Goal: Task Accomplishment & Management: Manage account settings

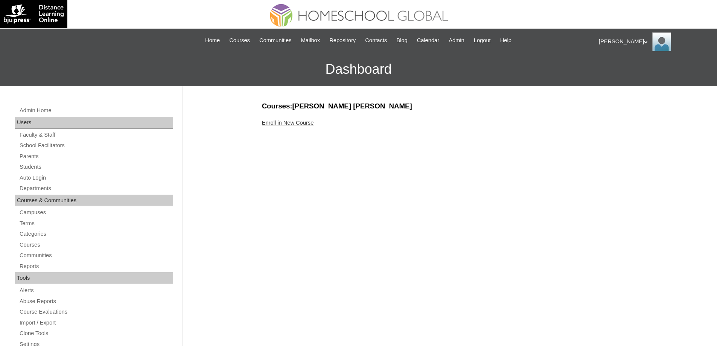
click at [289, 122] on link "Enroll in New Course" at bounding box center [288, 123] width 52 height 6
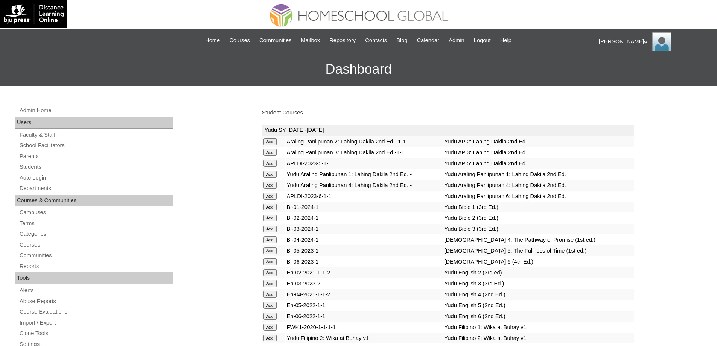
drag, startPoint x: 648, startPoint y: 228, endPoint x: 632, endPoint y: 225, distance: 16.8
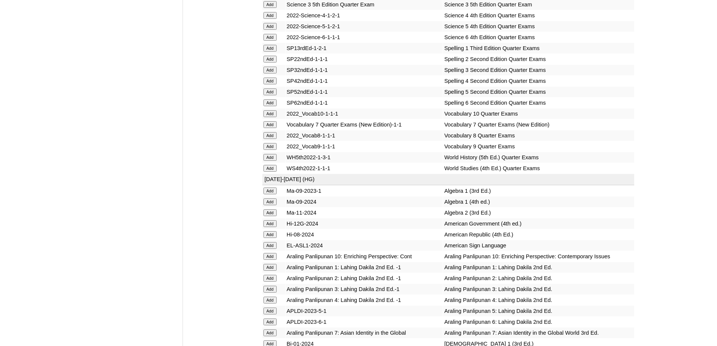
scroll to position [1769, 0]
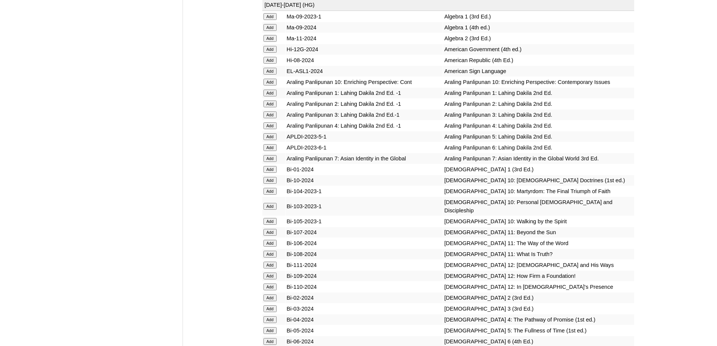
click at [277, 118] on input "Add" at bounding box center [270, 114] width 13 height 7
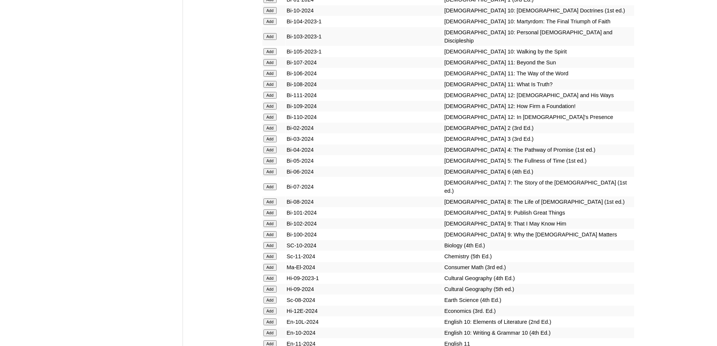
scroll to position [1993, 0]
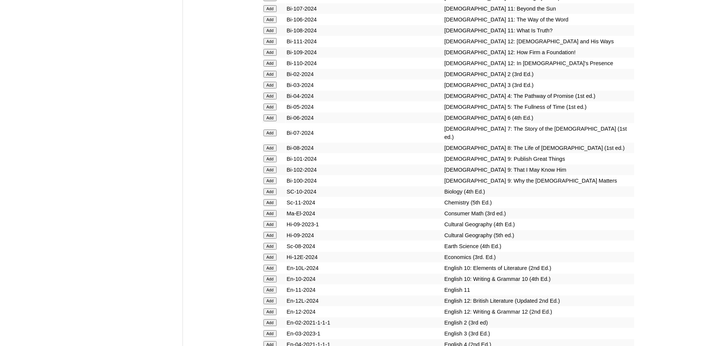
click at [270, 88] on input "Add" at bounding box center [270, 85] width 13 height 7
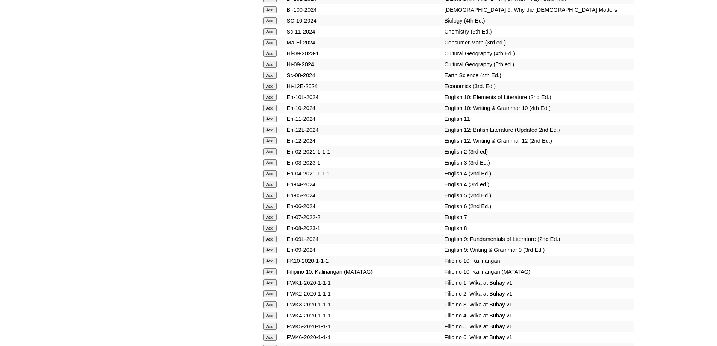
scroll to position [2177, 0]
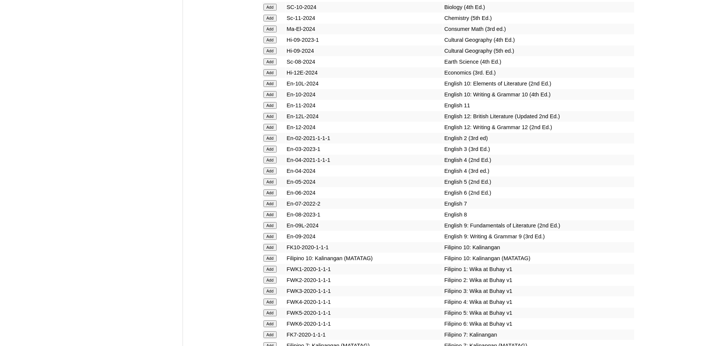
click at [270, 152] on input "Add" at bounding box center [270, 149] width 13 height 7
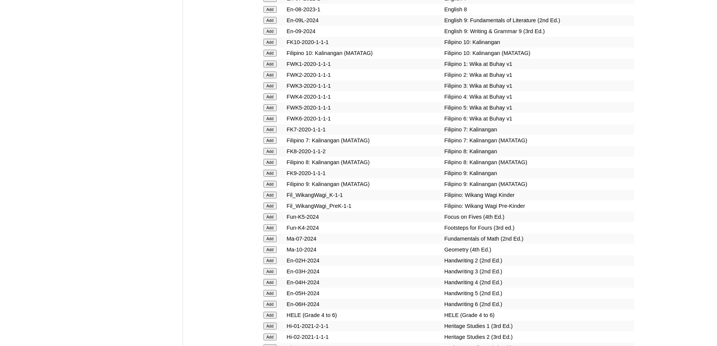
scroll to position [2398, 0]
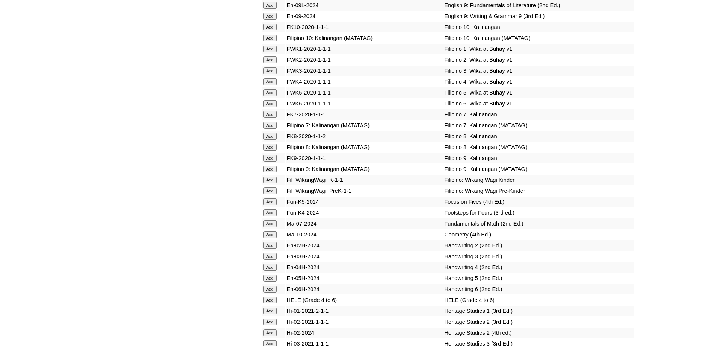
click at [268, 74] on input "Add" at bounding box center [270, 70] width 13 height 7
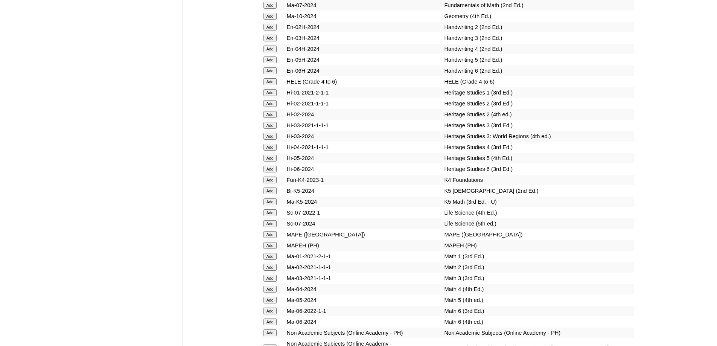
scroll to position [2618, 0]
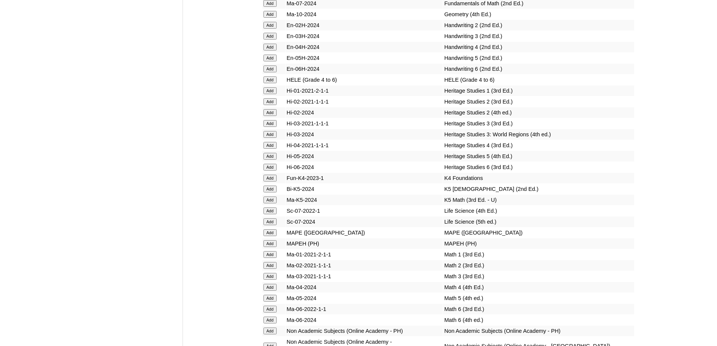
click at [273, 40] on input "Add" at bounding box center [270, 36] width 13 height 7
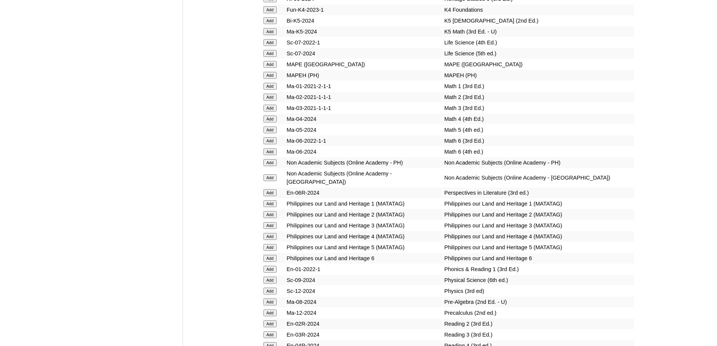
scroll to position [2801, 0]
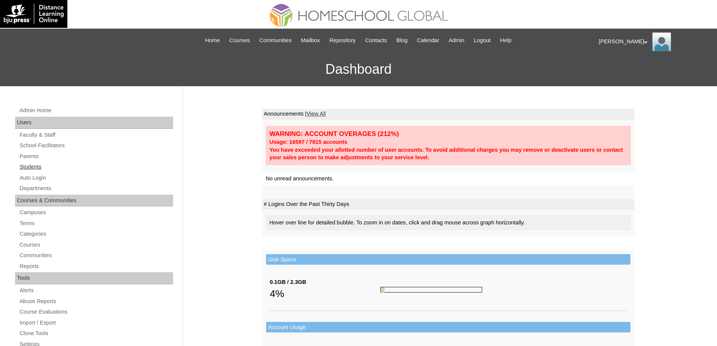
click at [78, 170] on link "Students" at bounding box center [96, 166] width 154 height 9
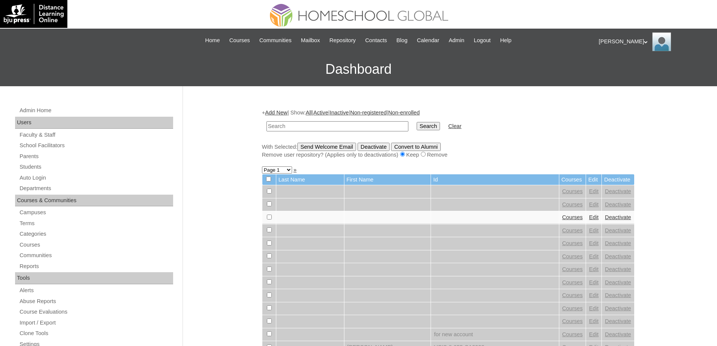
click at [320, 125] on input "text" at bounding box center [338, 126] width 142 height 10
type input "MHS0753-TECHPH2022"
click at [435, 130] on input "Search" at bounding box center [428, 126] width 23 height 8
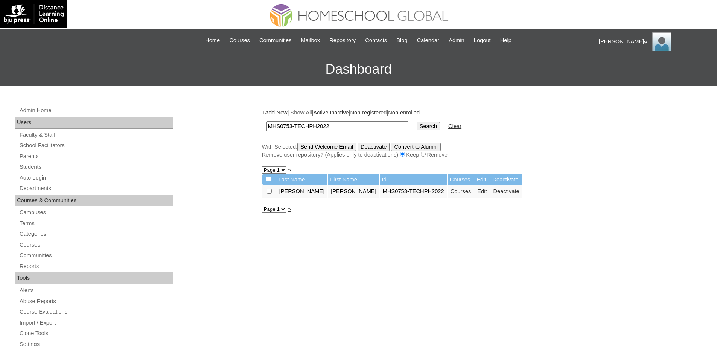
click at [453, 192] on link "Courses" at bounding box center [461, 191] width 21 height 6
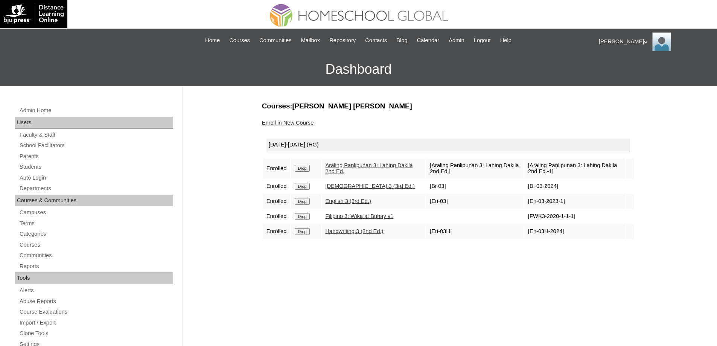
click at [299, 123] on link "Enroll in New Course" at bounding box center [288, 123] width 52 height 6
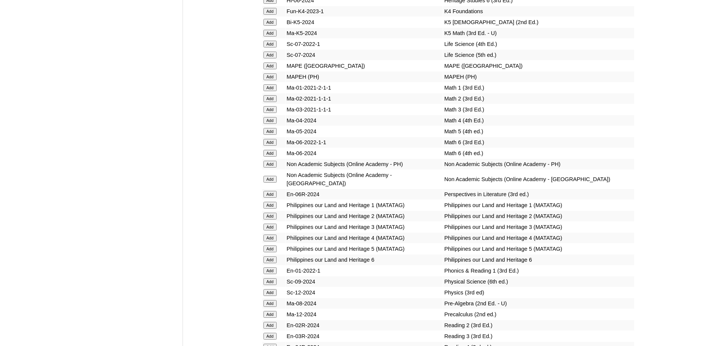
scroll to position [2786, 0]
click at [273, 79] on input "Add" at bounding box center [270, 75] width 13 height 7
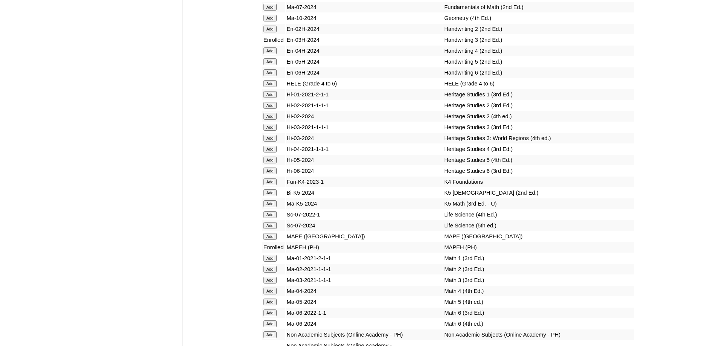
scroll to position [2834, 0]
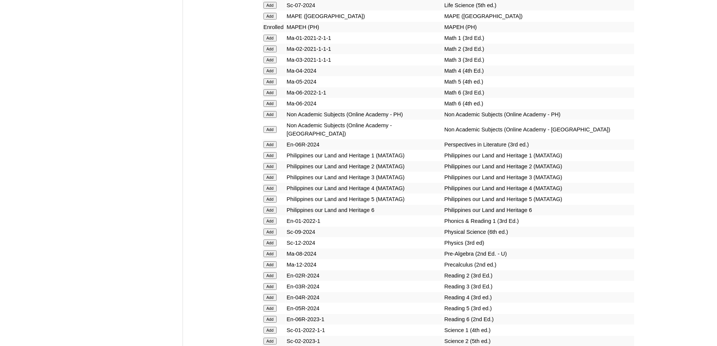
click at [278, 62] on form "Add" at bounding box center [274, 59] width 21 height 6
click at [275, 63] on input "Add" at bounding box center [270, 59] width 13 height 7
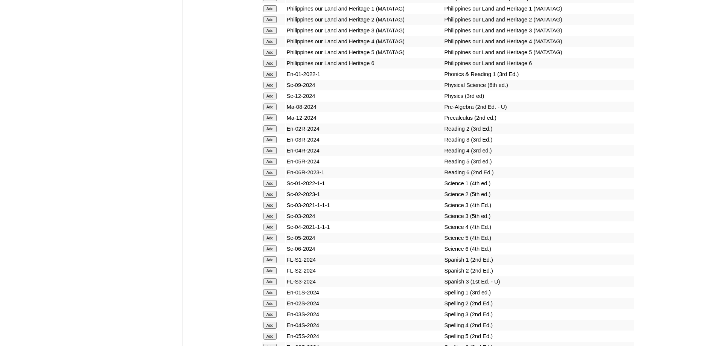
scroll to position [2985, 0]
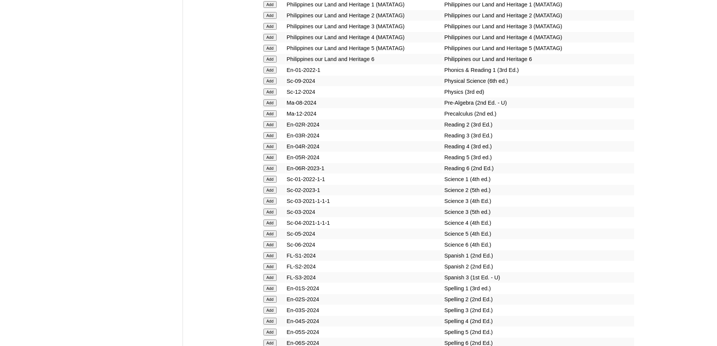
click at [270, 139] on input "Add" at bounding box center [270, 135] width 13 height 7
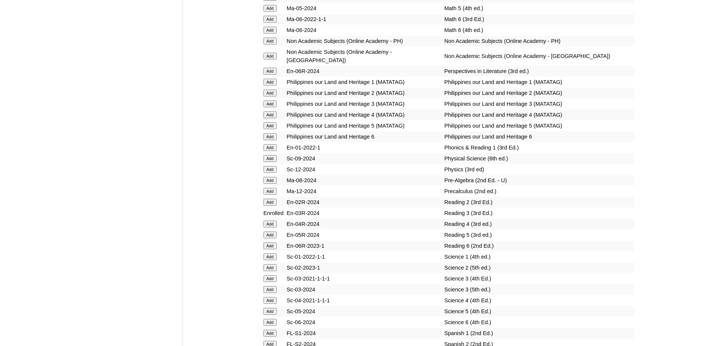
scroll to position [3054, 0]
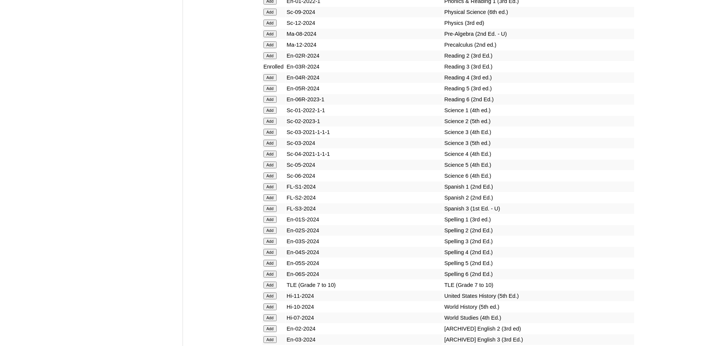
click at [270, 146] on input "Add" at bounding box center [270, 143] width 13 height 7
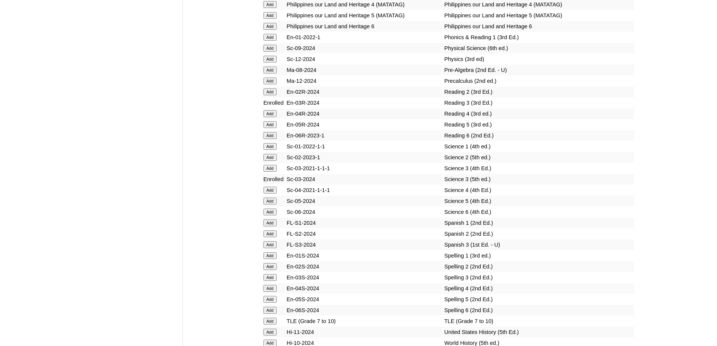
scroll to position [3164, 0]
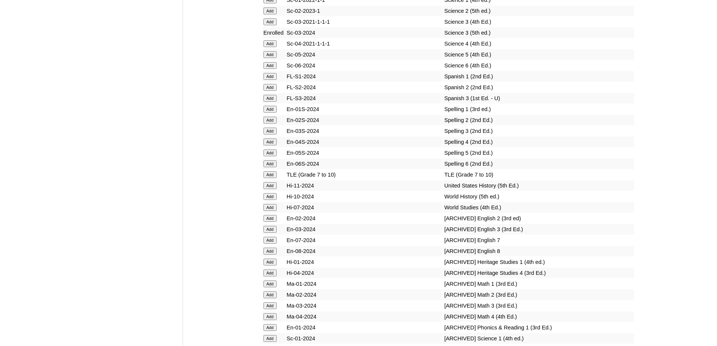
click at [267, 134] on input "Add" at bounding box center [270, 131] width 13 height 7
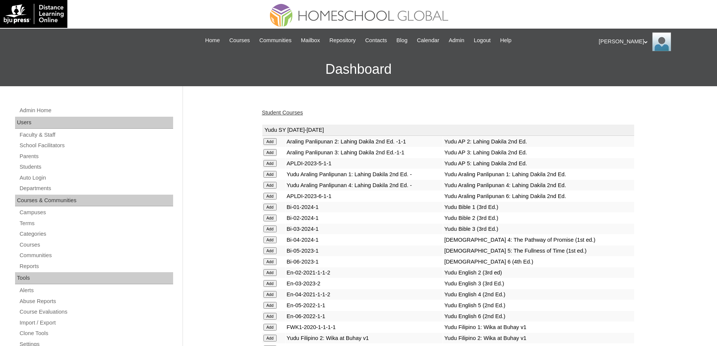
click at [301, 112] on link "Student Courses" at bounding box center [282, 113] width 41 height 6
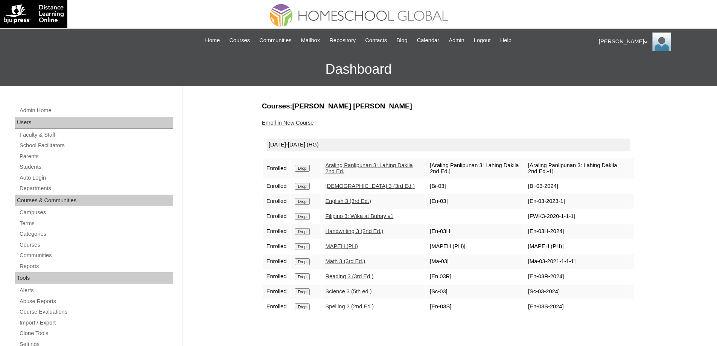
click at [293, 125] on link "Enroll in New Course" at bounding box center [288, 123] width 52 height 6
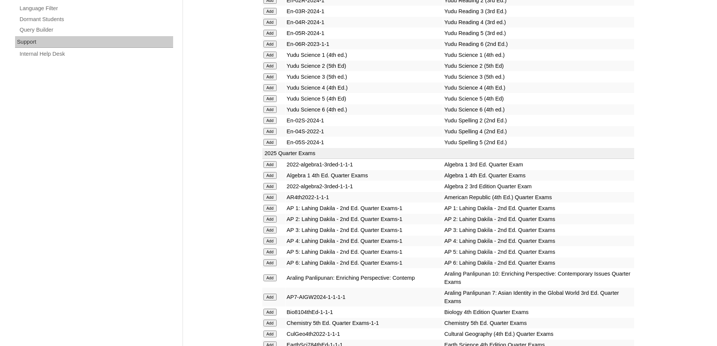
scroll to position [678, 0]
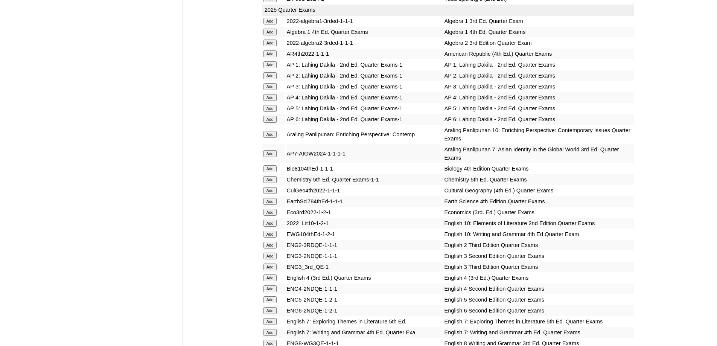
click at [272, 90] on input "Add" at bounding box center [270, 86] width 13 height 7
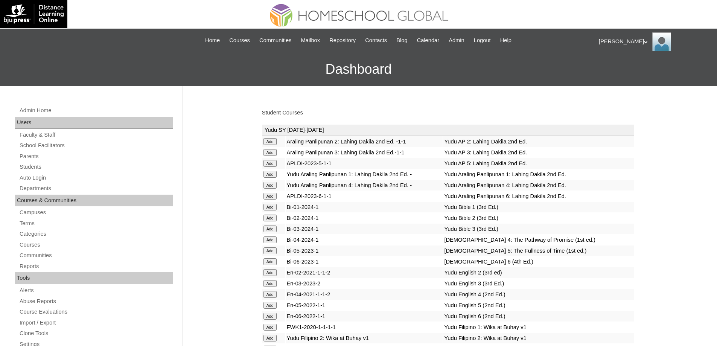
scroll to position [779, 0]
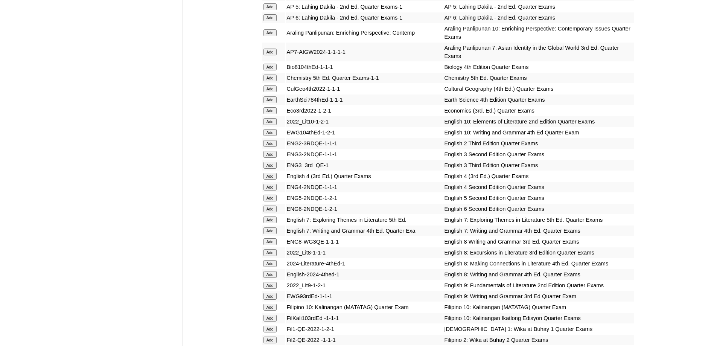
click at [275, 169] on input "Add" at bounding box center [270, 165] width 13 height 7
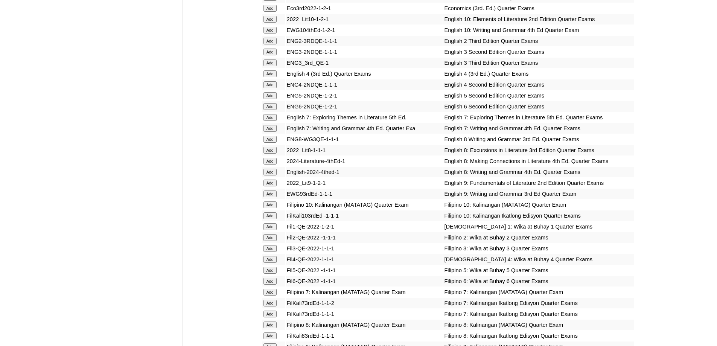
scroll to position [892, 0]
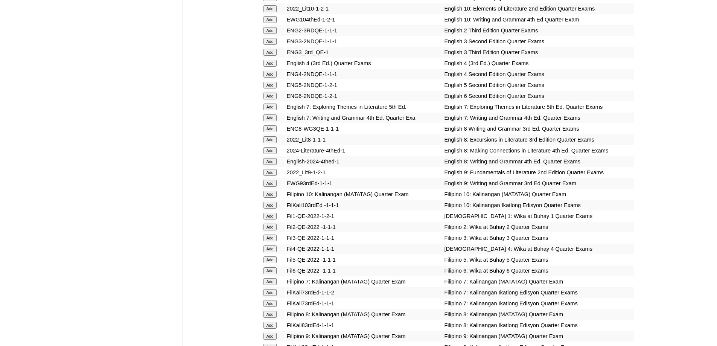
click at [273, 241] on input "Add" at bounding box center [270, 238] width 13 height 7
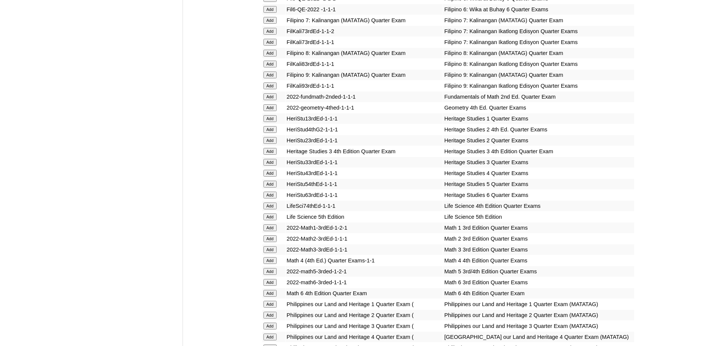
scroll to position [1156, 0]
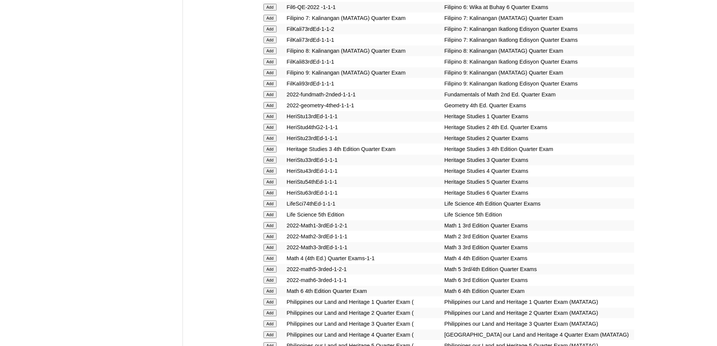
click at [270, 251] on input "Add" at bounding box center [270, 247] width 13 height 7
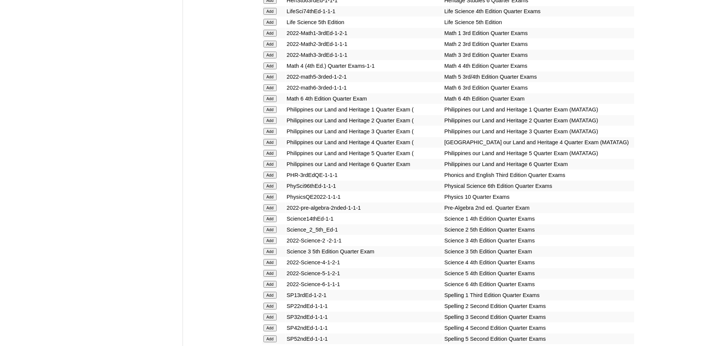
scroll to position [1457, 0]
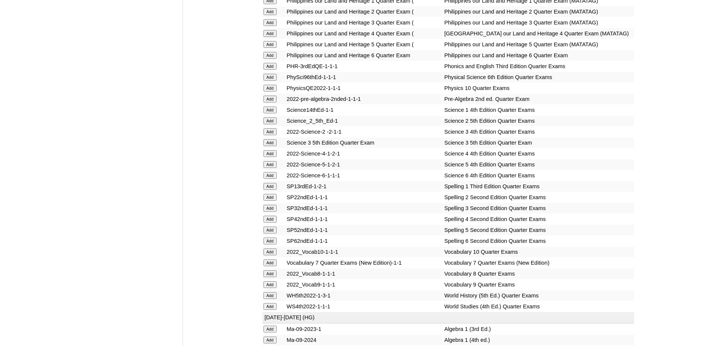
click at [271, 146] on input "Add" at bounding box center [270, 142] width 13 height 7
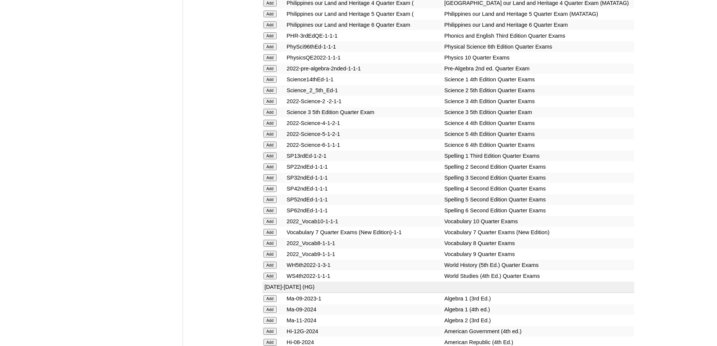
scroll to position [1570, 0]
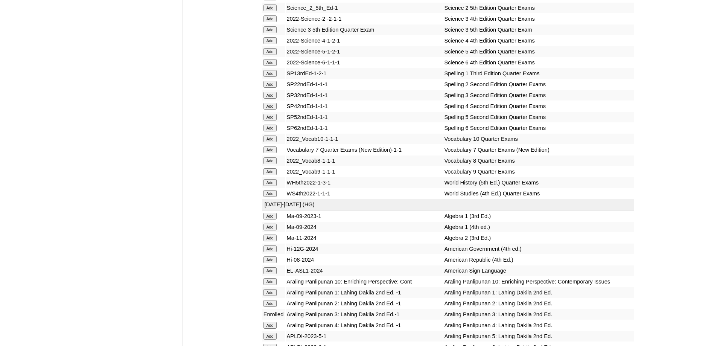
click at [272, 99] on input "Add" at bounding box center [270, 95] width 13 height 7
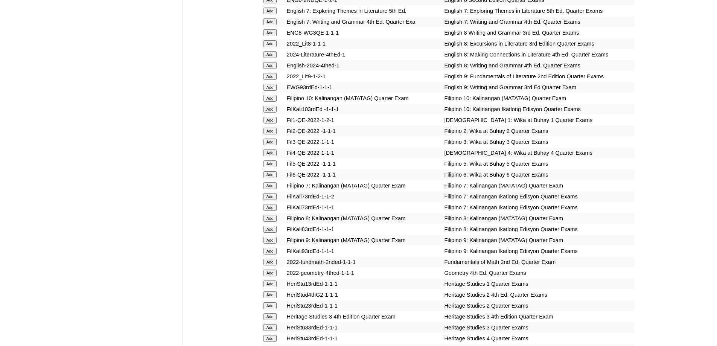
scroll to position [967, 0]
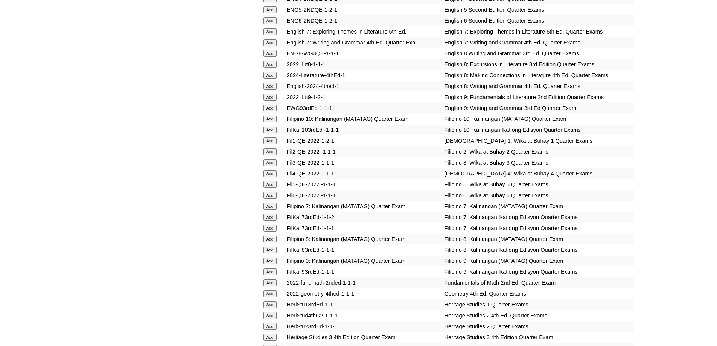
click at [277, 166] on input "Add" at bounding box center [270, 162] width 13 height 7
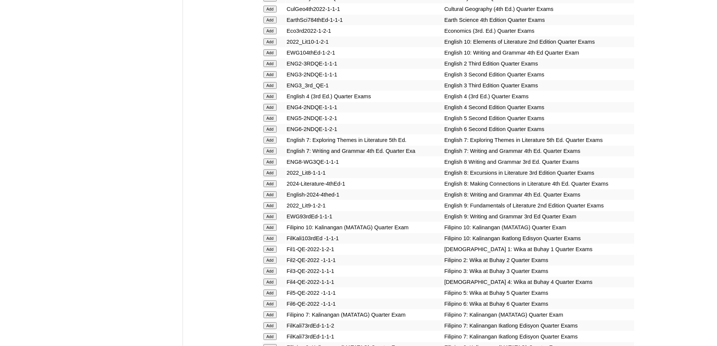
scroll to position [855, 0]
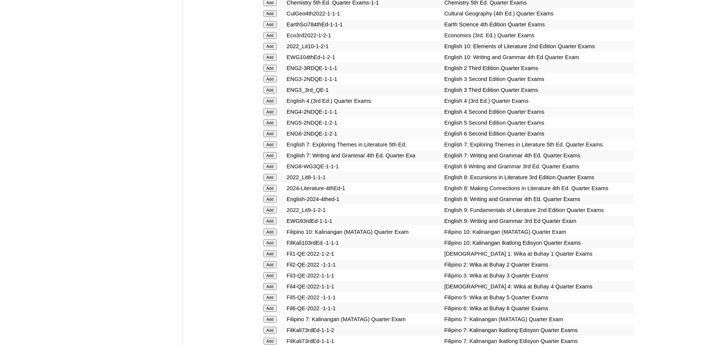
click at [273, 93] on input "Add" at bounding box center [270, 90] width 13 height 7
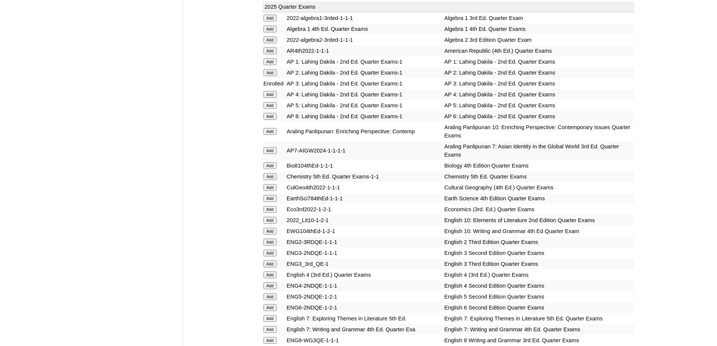
scroll to position [553, 0]
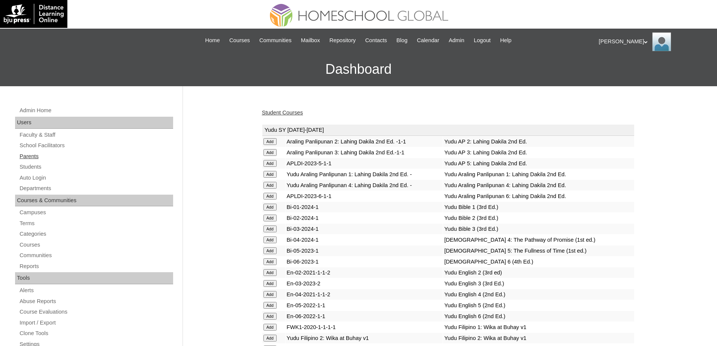
click at [47, 159] on link "Parents" at bounding box center [96, 156] width 154 height 9
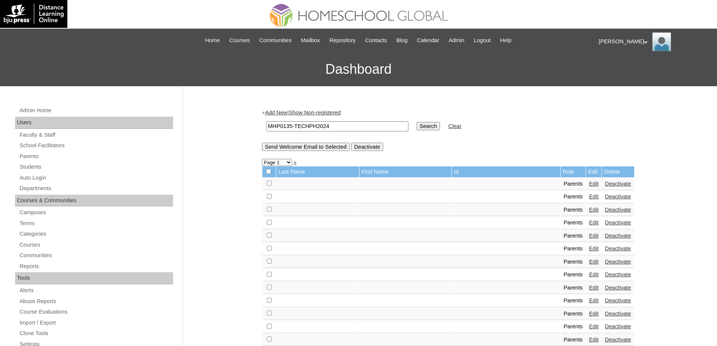
type input "MHP0135-TECHPH2024"
click at [437, 125] on input "Search" at bounding box center [428, 126] width 23 height 8
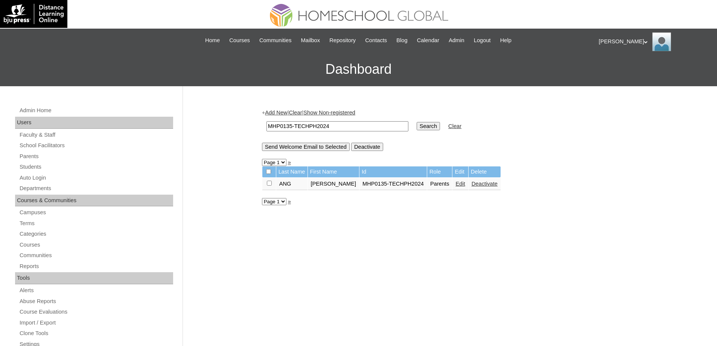
click at [456, 184] on link "Edit" at bounding box center [460, 184] width 9 height 6
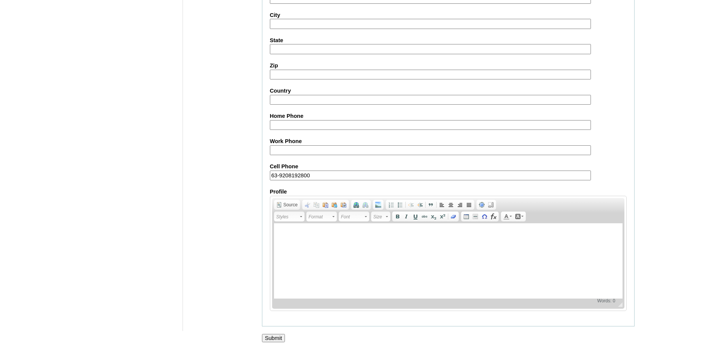
scroll to position [643, 0]
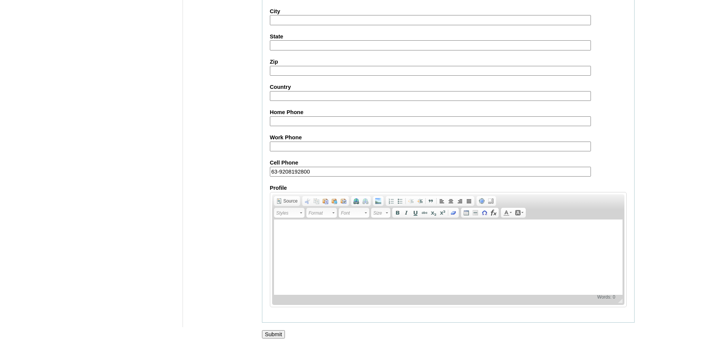
click at [265, 332] on input "Submit" at bounding box center [273, 334] width 23 height 8
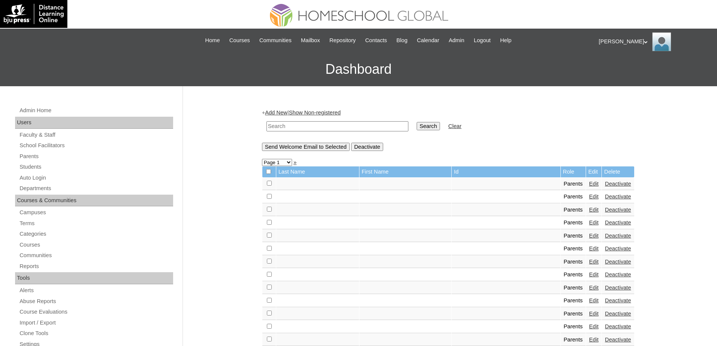
click at [313, 126] on input "text" at bounding box center [338, 126] width 142 height 10
click at [72, 159] on link "Parents" at bounding box center [96, 156] width 154 height 9
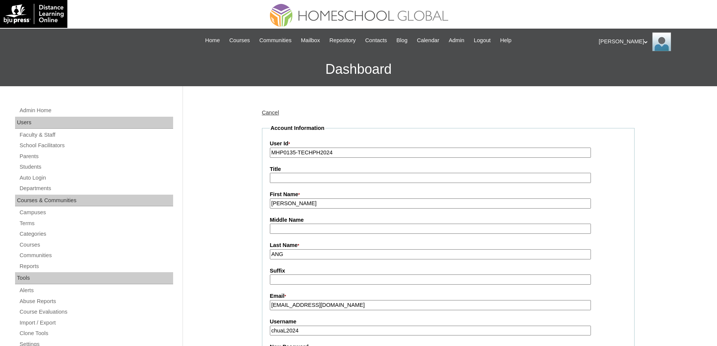
scroll to position [643, 0]
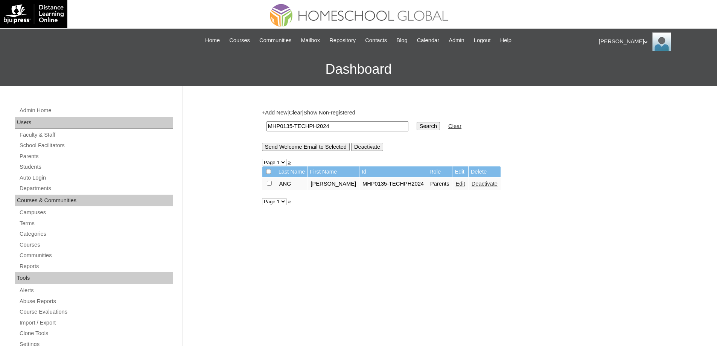
click at [456, 184] on link "Edit" at bounding box center [460, 184] width 9 height 6
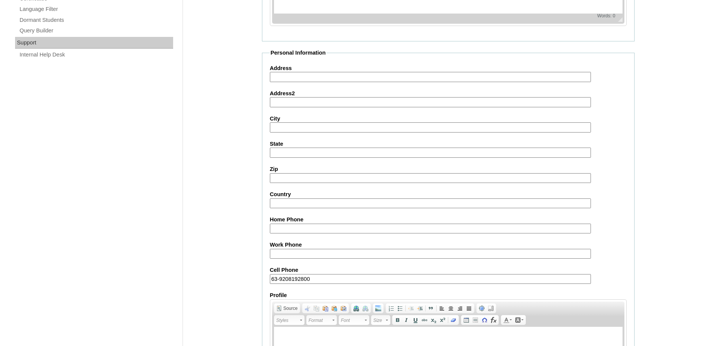
scroll to position [643, 0]
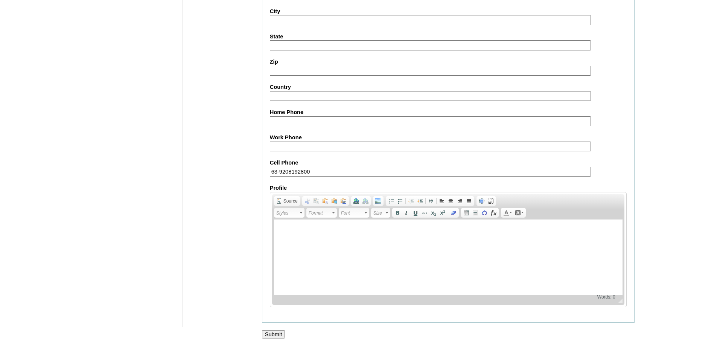
drag, startPoint x: 278, startPoint y: 337, endPoint x: 277, endPoint y: 311, distance: 26.7
click at [278, 336] on input "Submit" at bounding box center [273, 334] width 23 height 8
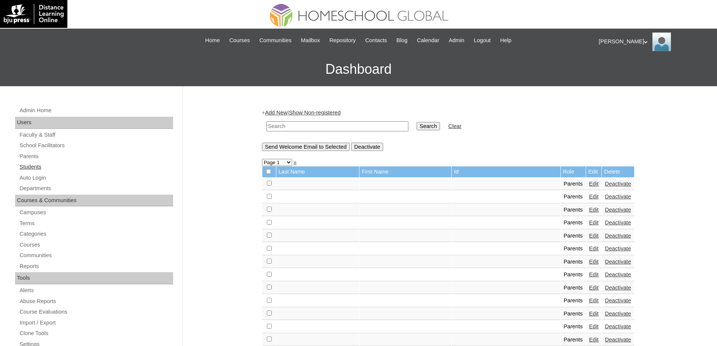
click at [46, 163] on link "Students" at bounding box center [96, 166] width 154 height 9
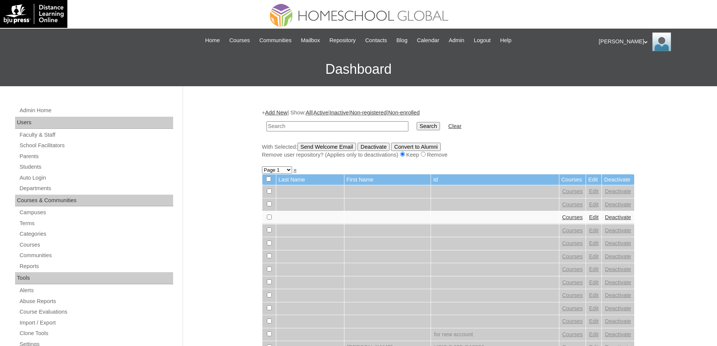
drag, startPoint x: 0, startPoint y: 0, endPoint x: 369, endPoint y: 124, distance: 389.2
click at [340, 126] on input "text" at bounding box center [338, 126] width 142 height 10
type input "MHS0156-TECHPH2024"
click at [426, 126] on input "Search" at bounding box center [428, 126] width 23 height 8
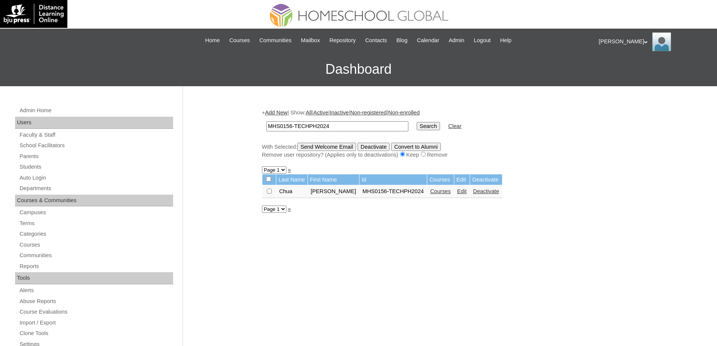
click at [465, 191] on link "Edit" at bounding box center [461, 191] width 9 height 6
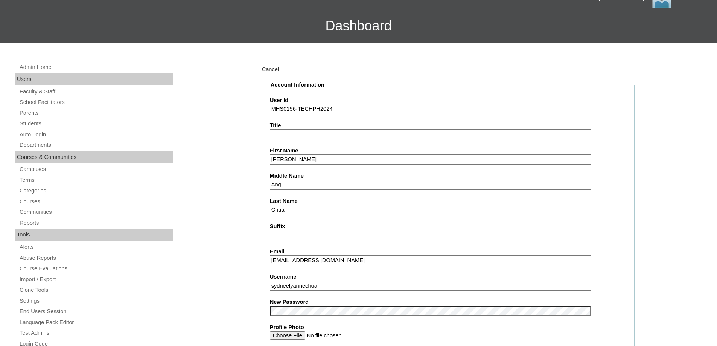
scroll to position [151, 0]
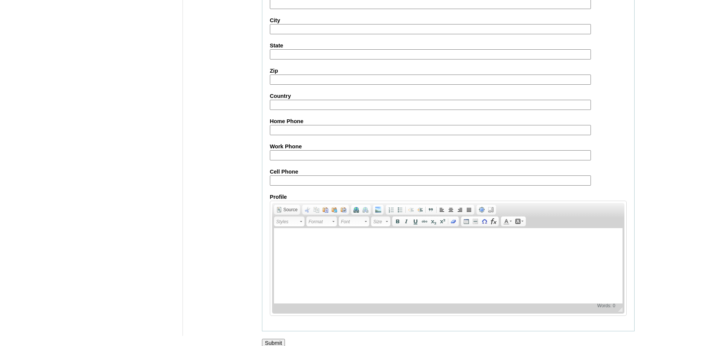
scroll to position [801, 0]
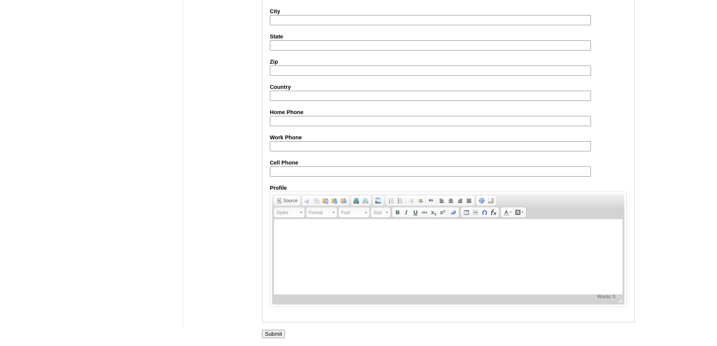
click at [272, 333] on input "Submit" at bounding box center [273, 334] width 23 height 8
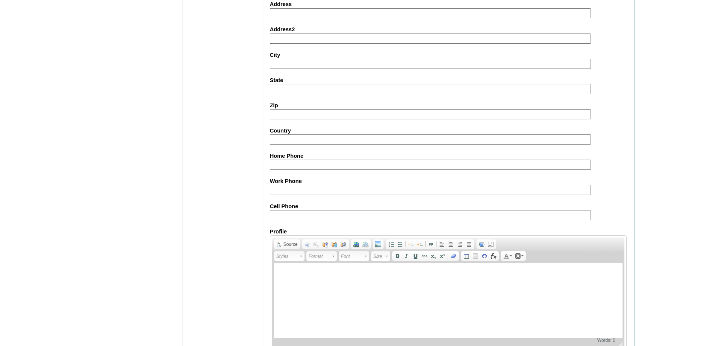
scroll to position [613, 0]
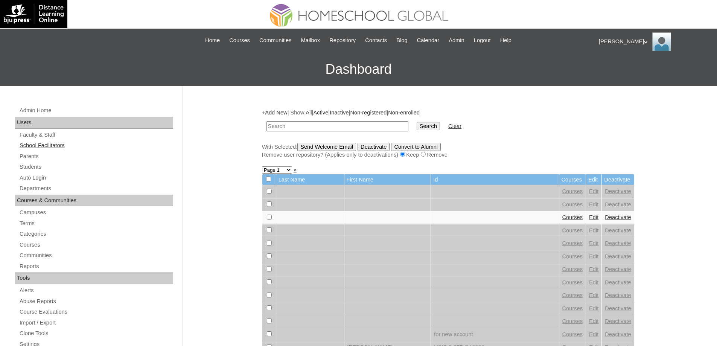
drag, startPoint x: 48, startPoint y: 167, endPoint x: 69, endPoint y: 148, distance: 28.8
click at [48, 167] on link "Students" at bounding box center [96, 166] width 154 height 9
drag, startPoint x: 78, startPoint y: 151, endPoint x: 75, endPoint y: 164, distance: 13.1
click at [75, 164] on div "Admin Home Users Faculty & Staff School Facilitators Parents Students Auto Logi…" at bounding box center [95, 349] width 168 height 487
click at [53, 159] on link "Parents" at bounding box center [96, 156] width 154 height 9
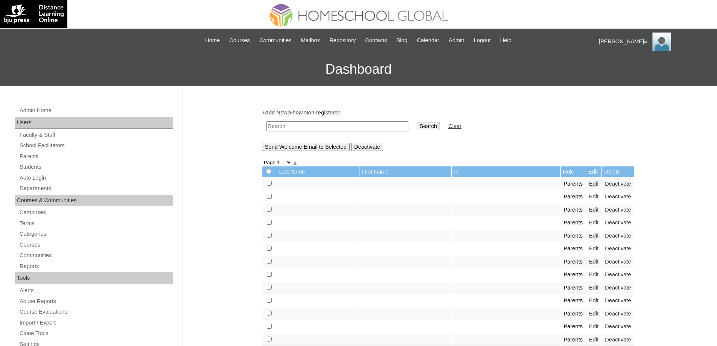
click at [337, 125] on input "text" at bounding box center [338, 126] width 142 height 10
type input "MHP00440-TECHPH2021"
click at [425, 127] on input "Search" at bounding box center [428, 126] width 23 height 8
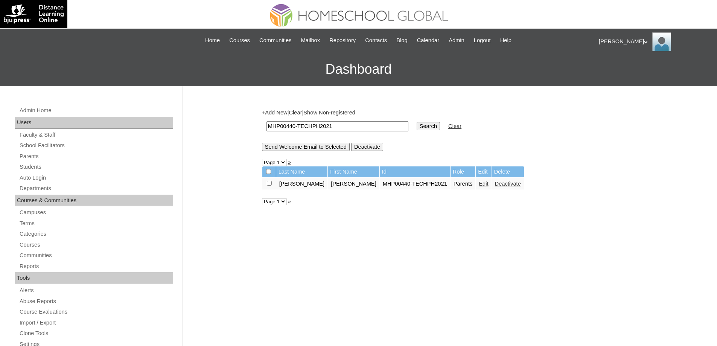
click at [479, 184] on link "Edit" at bounding box center [483, 184] width 9 height 6
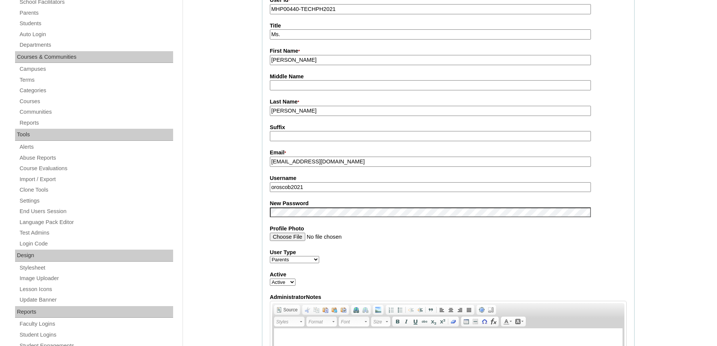
scroll to position [151, 0]
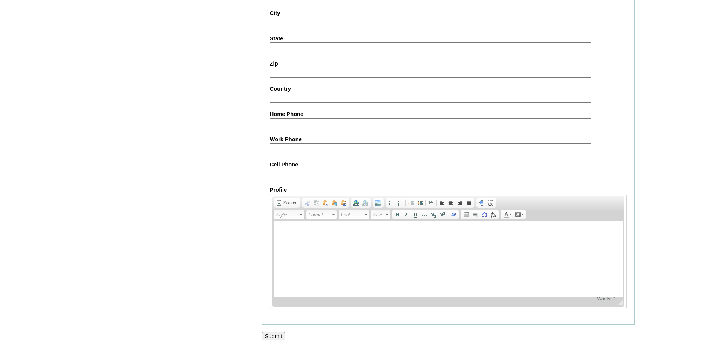
scroll to position [643, 0]
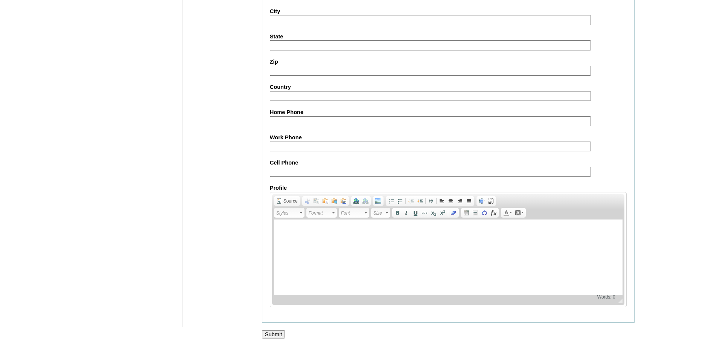
click at [281, 339] on div at bounding box center [358, 342] width 717 height 8
click at [280, 335] on input "Submit" at bounding box center [273, 334] width 23 height 8
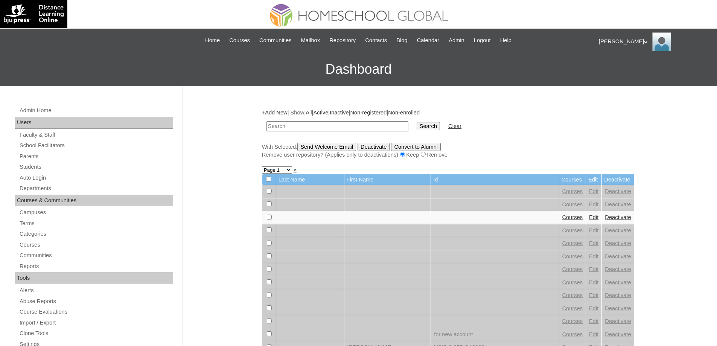
click at [374, 123] on input "text" at bounding box center [338, 126] width 142 height 10
type input "MHS0058-TECHPH2021"
click at [431, 122] on input "Search" at bounding box center [428, 126] width 23 height 8
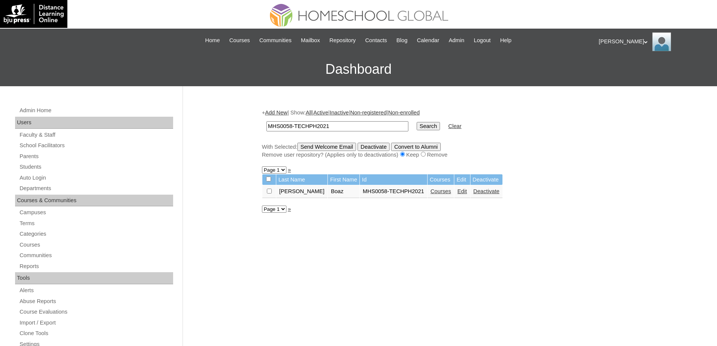
click at [457, 193] on link "Edit" at bounding box center [461, 191] width 9 height 6
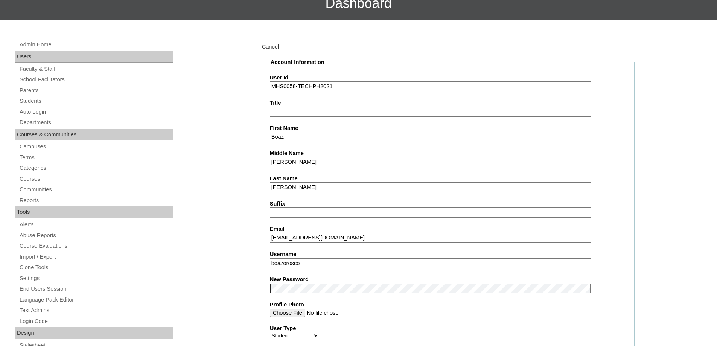
scroll to position [226, 0]
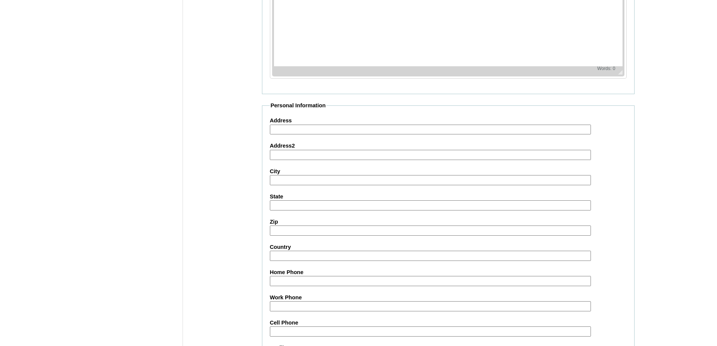
scroll to position [801, 0]
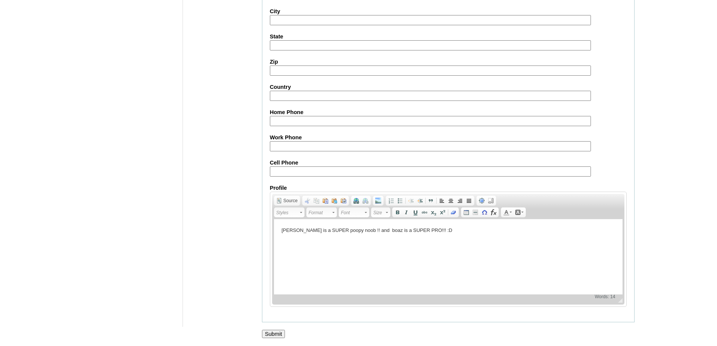
click at [282, 331] on input "Submit" at bounding box center [273, 334] width 23 height 8
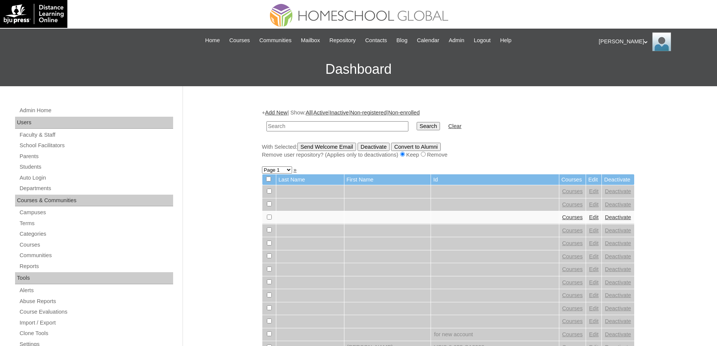
click at [331, 128] on input "text" at bounding box center [338, 126] width 142 height 10
type input "MHS0058-TECHPH2021"
click at [437, 131] on td "Search" at bounding box center [428, 126] width 31 height 18
click at [437, 126] on input "Search" at bounding box center [428, 126] width 23 height 8
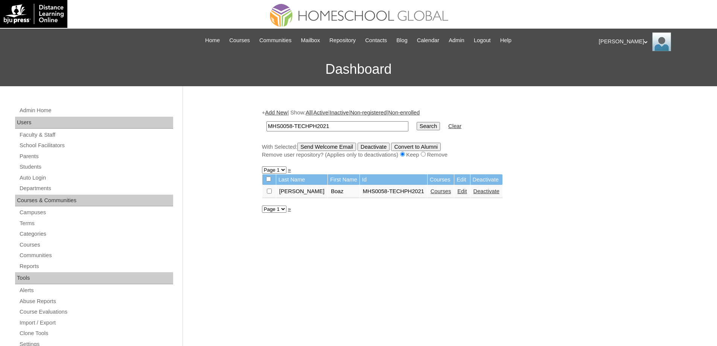
click at [457, 192] on link "Edit" at bounding box center [461, 191] width 9 height 6
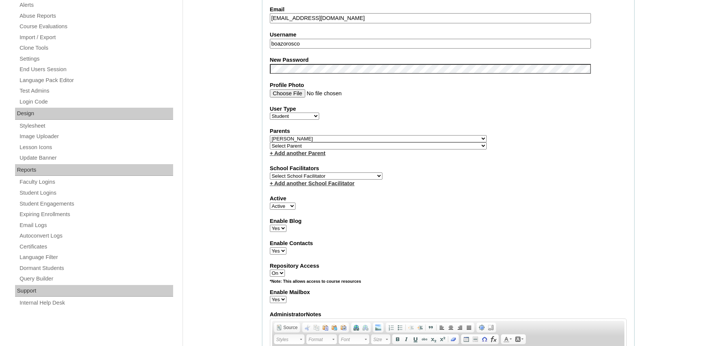
scroll to position [301, 0]
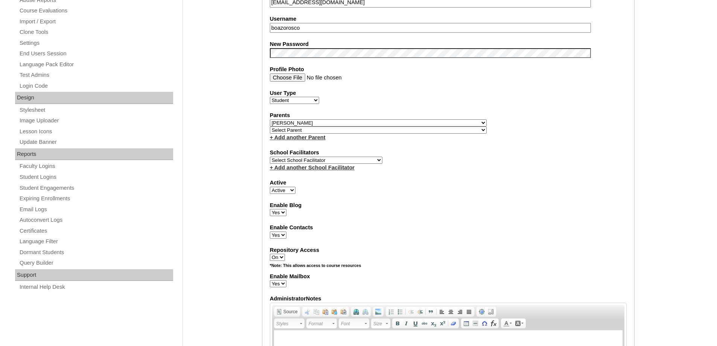
click at [304, 61] on fieldset "Account Information User Id MHS0058-TECHPH2021 Title First Name Boaz Middle Nam…" at bounding box center [448, 128] width 373 height 610
drag, startPoint x: 226, startPoint y: 162, endPoint x: 235, endPoint y: 201, distance: 40.2
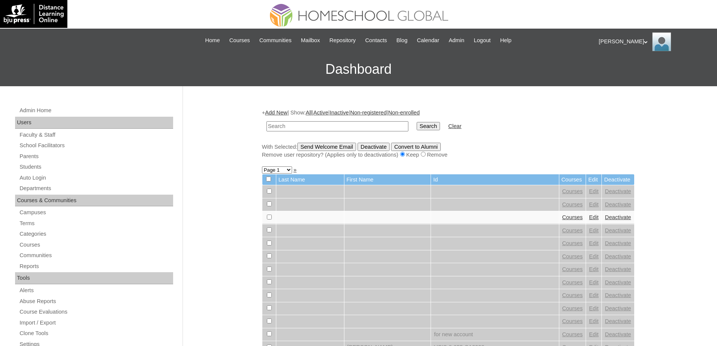
drag, startPoint x: 282, startPoint y: 125, endPoint x: 236, endPoint y: 142, distance: 48.6
click at [280, 125] on input "text" at bounding box center [338, 126] width 142 height 10
click at [62, 155] on link "Parents" at bounding box center [96, 156] width 154 height 9
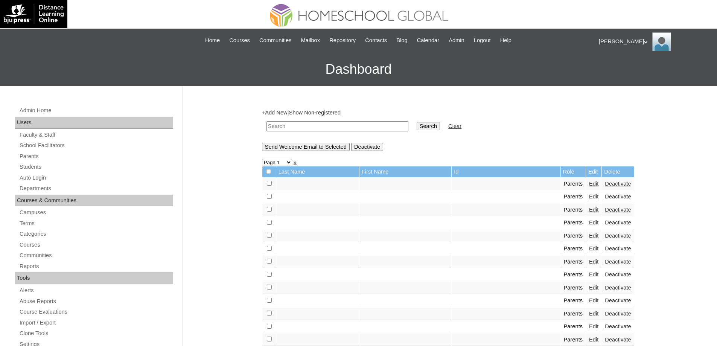
drag, startPoint x: 0, startPoint y: 0, endPoint x: 357, endPoint y: 126, distance: 378.4
click at [349, 127] on input "text" at bounding box center [338, 126] width 142 height 10
paste input "MHP00440-TECHPH2021"
type input "MHP00440-TECHPH2021"
click at [432, 127] on input "Search" at bounding box center [428, 126] width 23 height 8
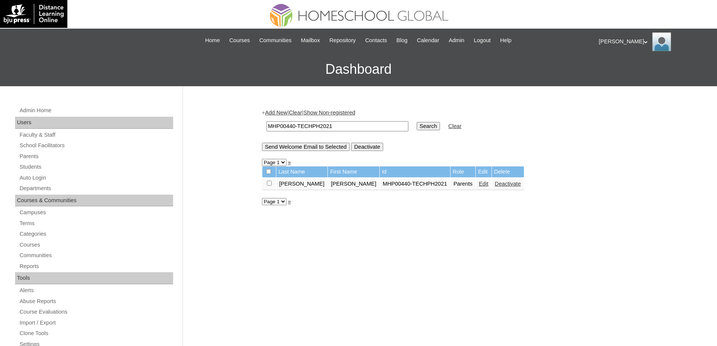
click at [479, 186] on link "Edit" at bounding box center [483, 184] width 9 height 6
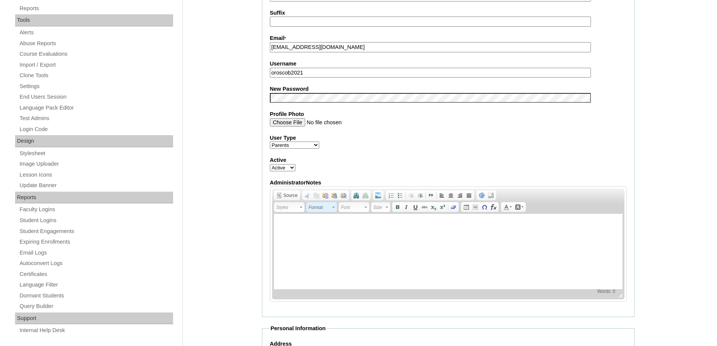
scroll to position [264, 0]
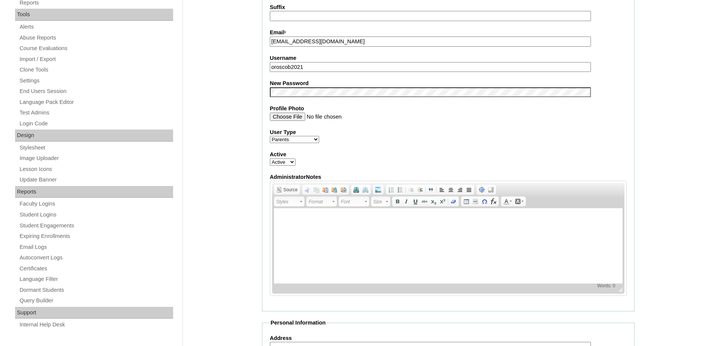
click at [298, 82] on label "New Password" at bounding box center [448, 83] width 357 height 8
drag, startPoint x: 207, startPoint y: 141, endPoint x: 248, endPoint y: 204, distance: 74.7
click at [210, 143] on div "Admin Home Users Faculty & Staff School Facilitators Parents Students Auto Logi…" at bounding box center [358, 269] width 717 height 893
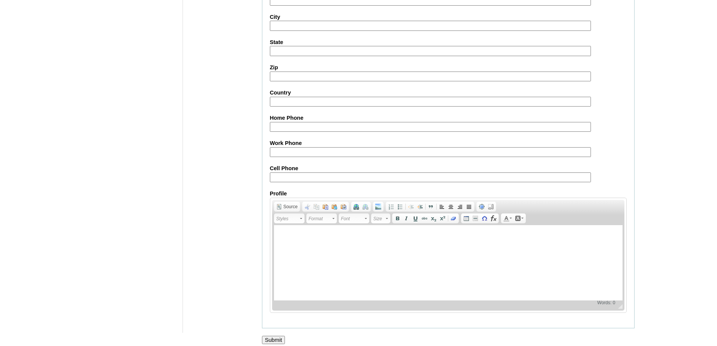
scroll to position [643, 0]
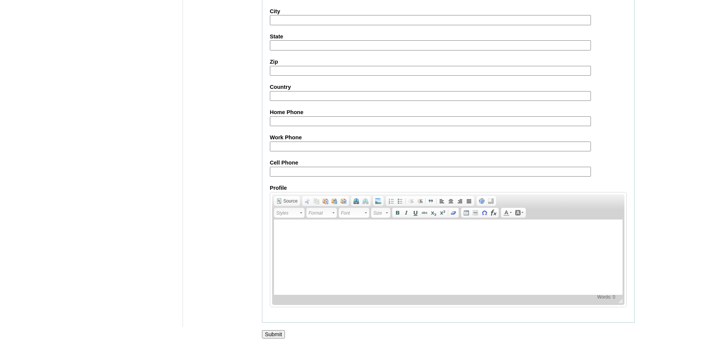
drag, startPoint x: 278, startPoint y: 332, endPoint x: 273, endPoint y: 299, distance: 33.8
click at [278, 333] on input "Submit" at bounding box center [273, 334] width 23 height 8
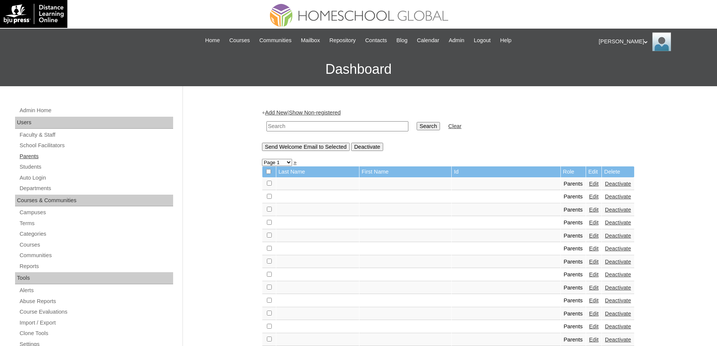
click at [75, 160] on link "Parents" at bounding box center [96, 156] width 154 height 9
click at [358, 126] on input "text" at bounding box center [338, 126] width 142 height 10
type input "MHP00723-TECHPH2020"
click at [427, 126] on input "Search" at bounding box center [428, 126] width 23 height 8
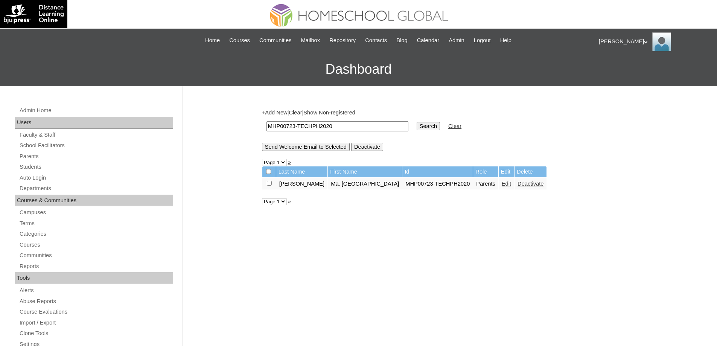
click at [502, 185] on link "Edit" at bounding box center [506, 184] width 9 height 6
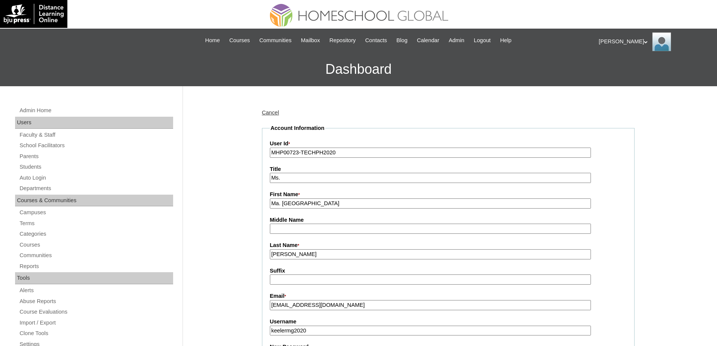
scroll to position [226, 0]
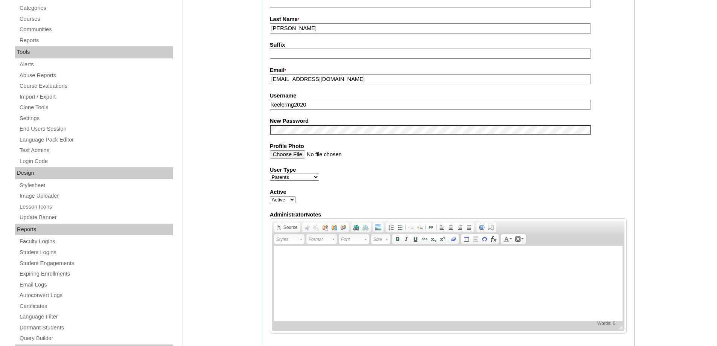
click at [236, 150] on div "Admin Home Users Faculty & Staff School Facilitators Parents Students Auto Logi…" at bounding box center [358, 306] width 717 height 893
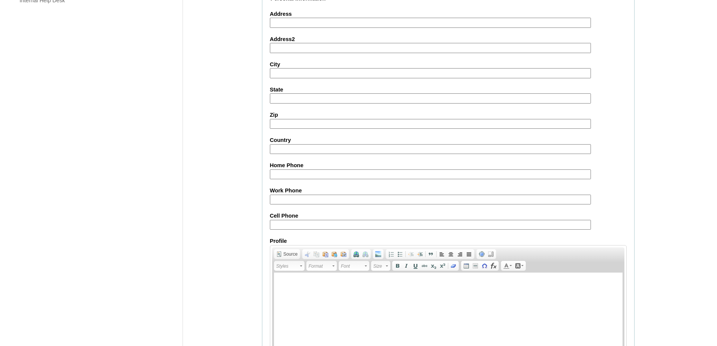
scroll to position [643, 0]
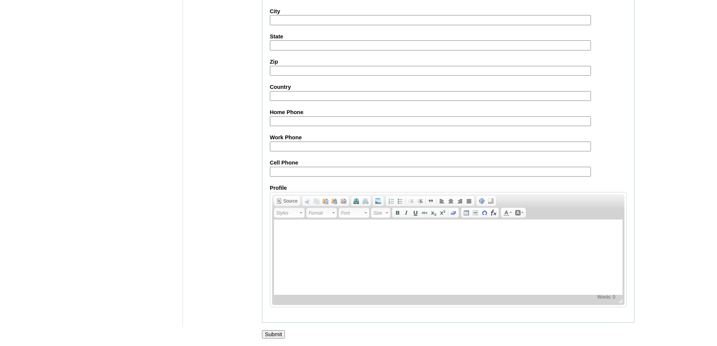
click at [284, 335] on input "Submit" at bounding box center [273, 334] width 23 height 8
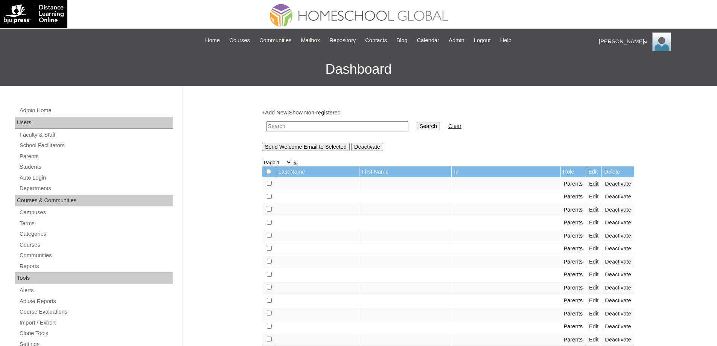
drag, startPoint x: 301, startPoint y: 120, endPoint x: 365, endPoint y: 122, distance: 64.4
click at [301, 122] on td at bounding box center [337, 126] width 149 height 18
drag, startPoint x: 379, startPoint y: 123, endPoint x: 435, endPoint y: 127, distance: 55.8
click at [382, 123] on input "text" at bounding box center [338, 126] width 142 height 10
paste input "MHS008621-TEPCHH2020"
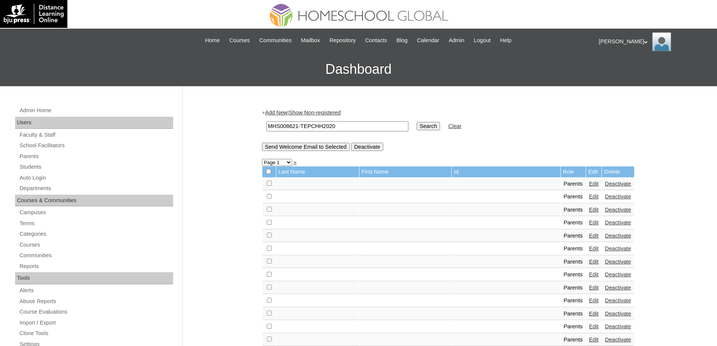
type input "MHS008621-TEPCHH2020"
click at [440, 126] on input "Search" at bounding box center [428, 126] width 23 height 8
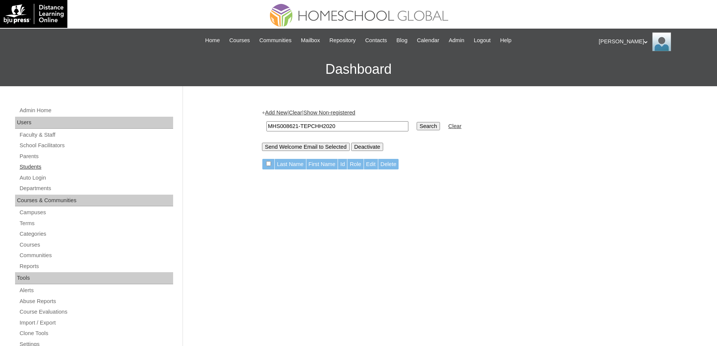
click at [103, 165] on link "Students" at bounding box center [96, 166] width 154 height 9
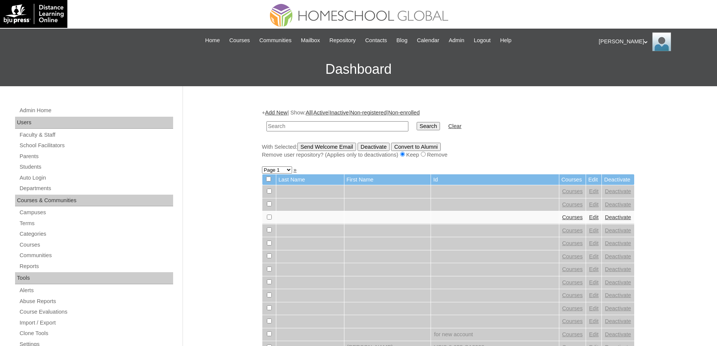
click at [361, 128] on input "text" at bounding box center [338, 126] width 142 height 10
type input "MHS008621-TEPCHH2020"
click at [432, 130] on input "Search" at bounding box center [428, 126] width 23 height 8
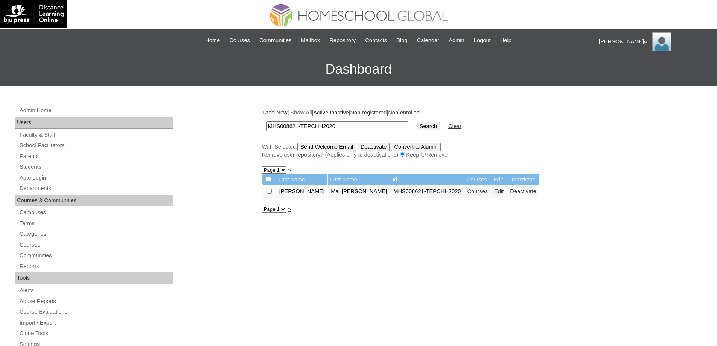
click at [496, 191] on link "Edit" at bounding box center [498, 191] width 9 height 6
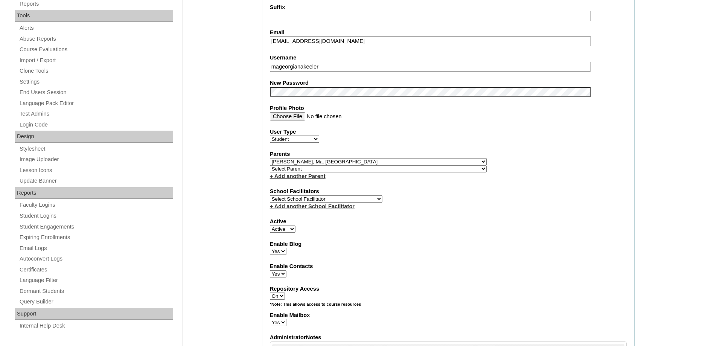
scroll to position [264, 0]
click at [221, 117] on div "Admin Home Users Faculty & Staff School Facilitators Parents Students Auto Logi…" at bounding box center [358, 349] width 717 height 1052
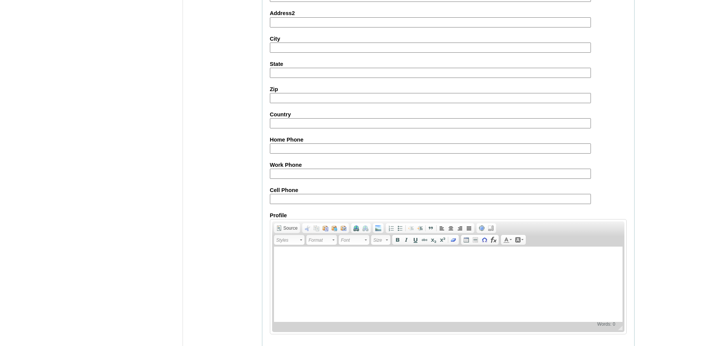
scroll to position [801, 0]
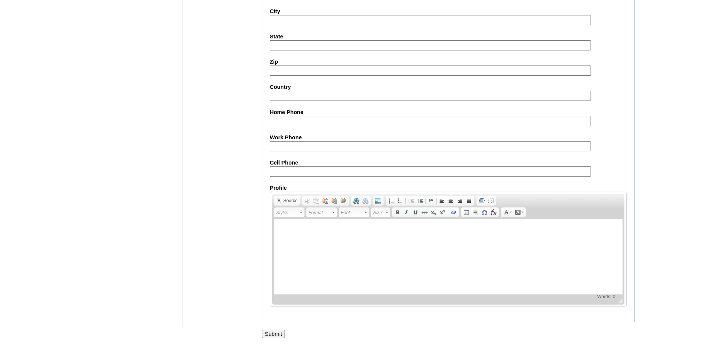
click at [274, 330] on input "Submit" at bounding box center [273, 334] width 23 height 8
